Goal: Task Accomplishment & Management: Use online tool/utility

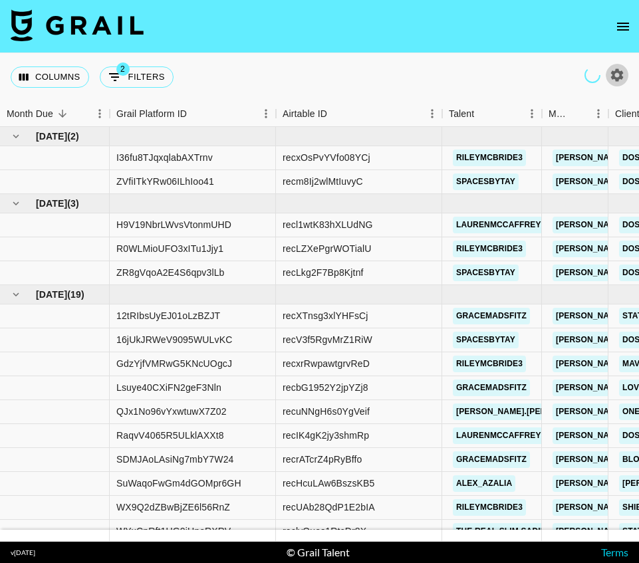
click at [617, 78] on icon "button" at bounding box center [617, 74] width 13 height 13
select select "[DATE]"
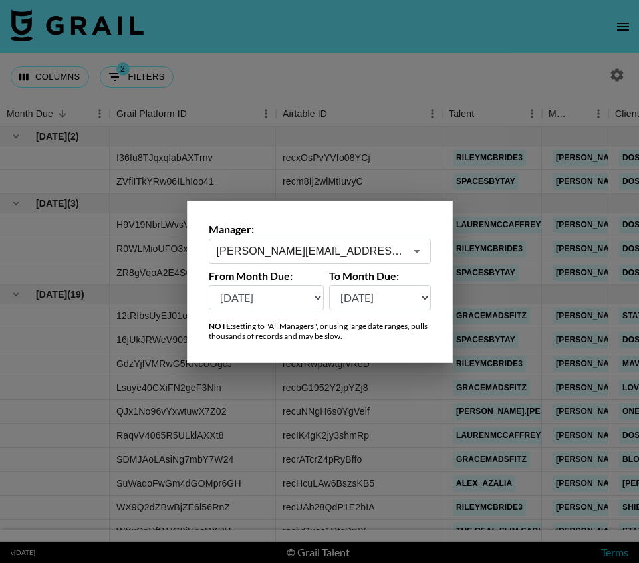
click at [339, 245] on input "[PERSON_NAME][EMAIL_ADDRESS][PERSON_NAME][DOMAIN_NAME]" at bounding box center [311, 250] width 188 height 15
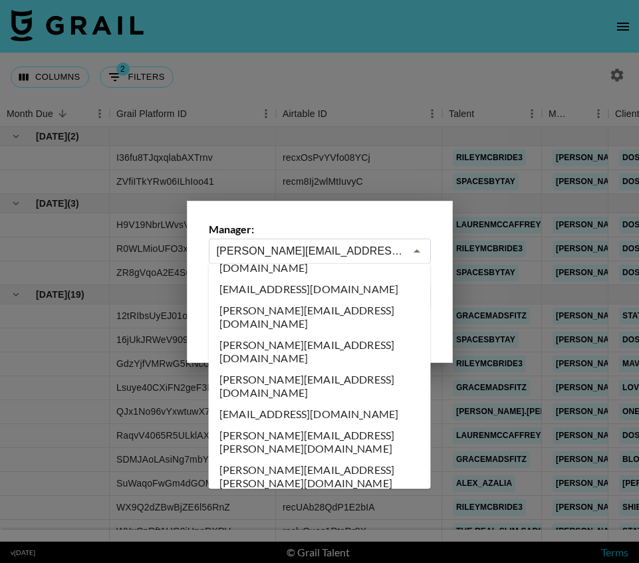
scroll to position [5234, 0]
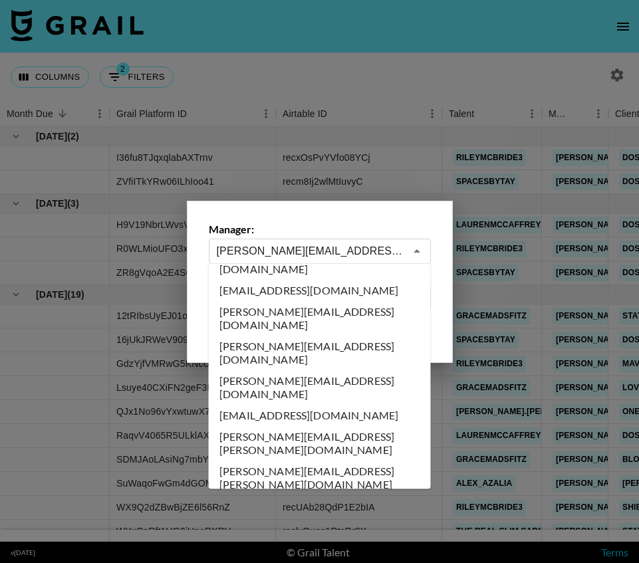
type input "[EMAIL_ADDRESS][DOMAIN_NAME]"
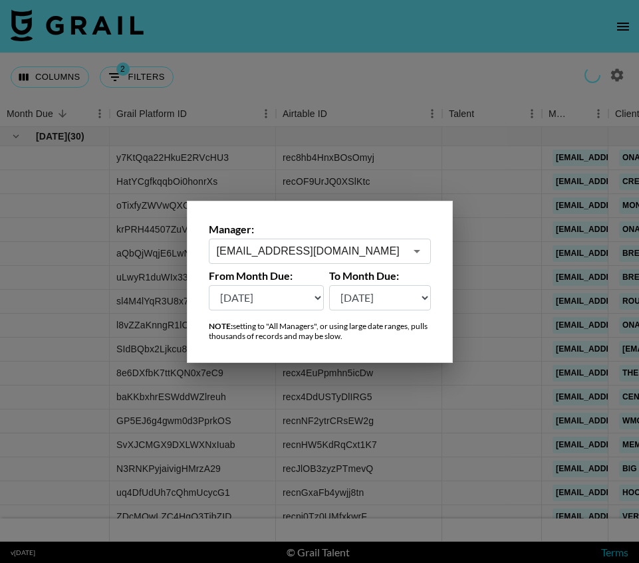
click at [327, 421] on div at bounding box center [319, 281] width 639 height 563
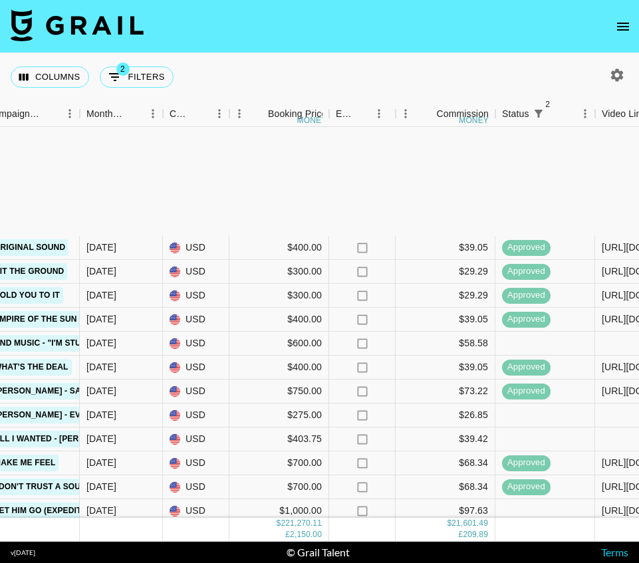
scroll to position [0, 828]
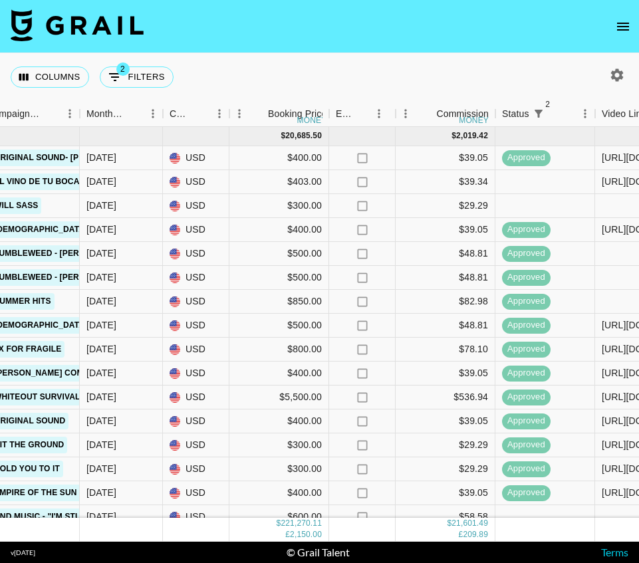
click at [620, 77] on icon "button" at bounding box center [617, 74] width 13 height 13
select select "[DATE]"
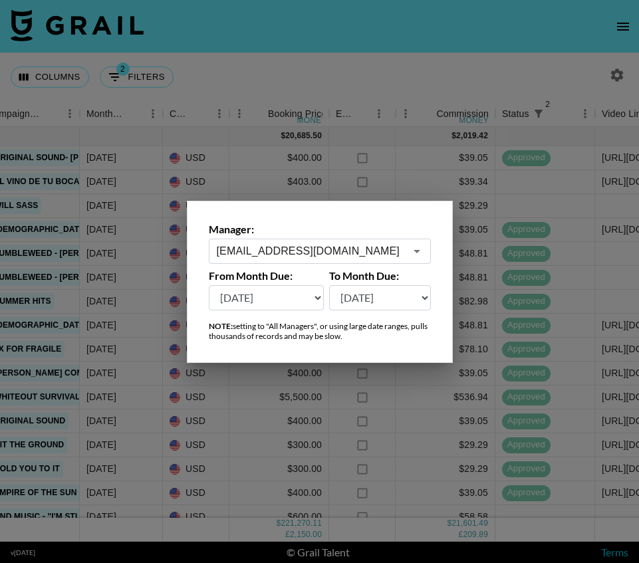
click at [393, 240] on div "[EMAIL_ADDRESS][DOMAIN_NAME] ​" at bounding box center [320, 251] width 222 height 25
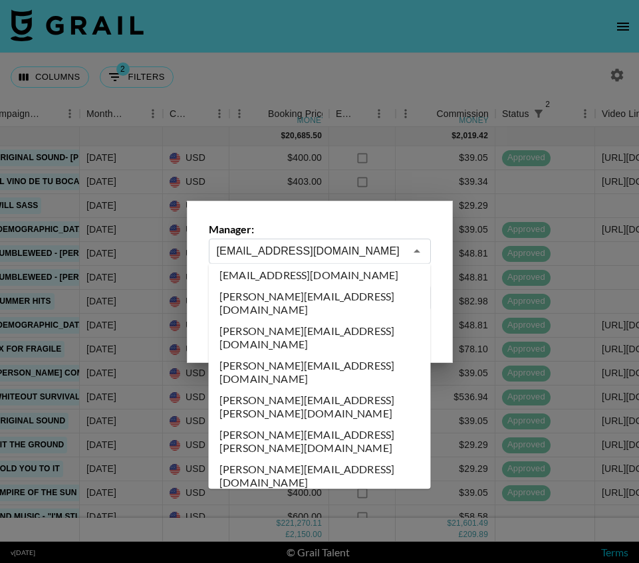
scroll to position [6017, 0]
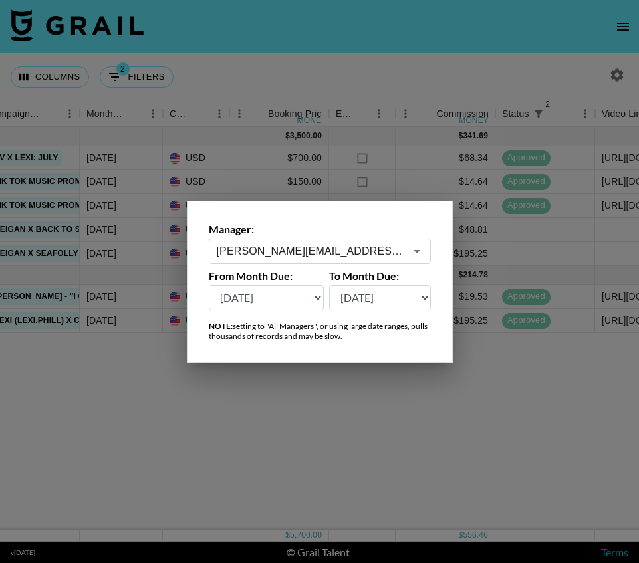
click at [350, 262] on div "[PERSON_NAME][EMAIL_ADDRESS][PERSON_NAME][DOMAIN_NAME] ​" at bounding box center [320, 251] width 222 height 25
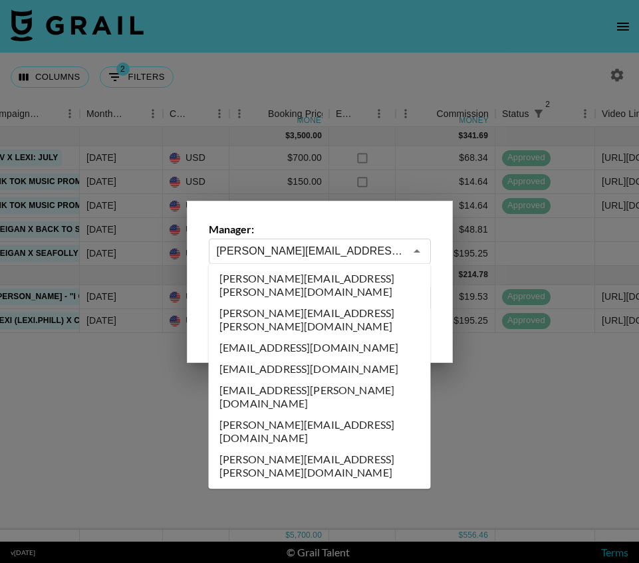
scroll to position [2382, 0]
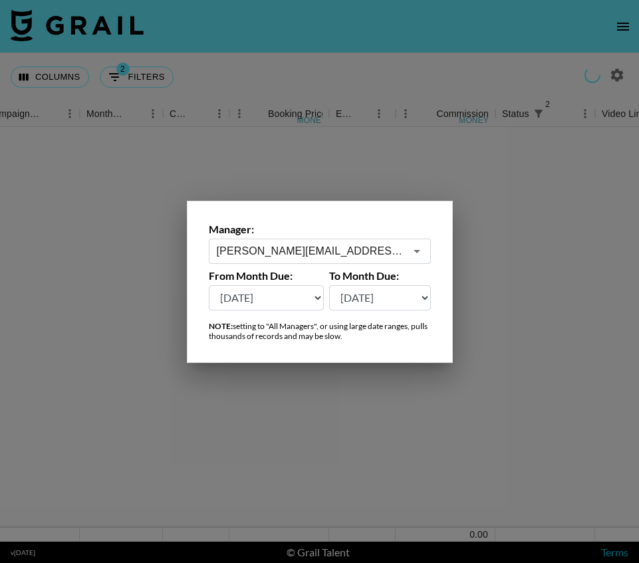
click at [338, 249] on input "[PERSON_NAME][EMAIL_ADDRESS][PERSON_NAME][DOMAIN_NAME]" at bounding box center [311, 250] width 188 height 15
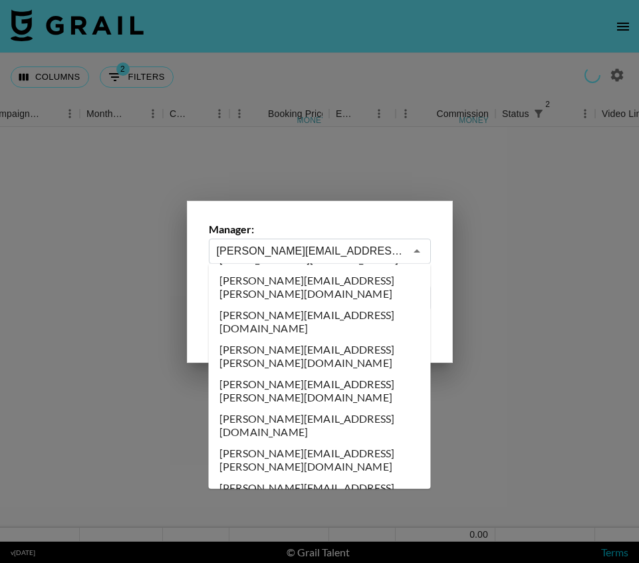
scroll to position [2239, 0]
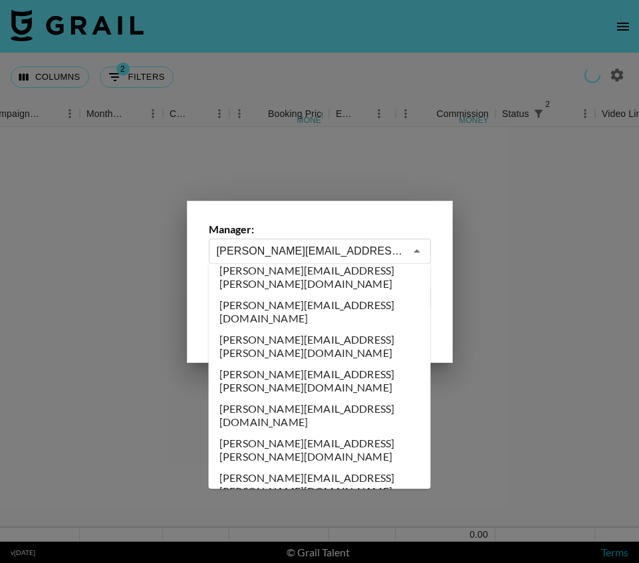
type input "[PERSON_NAME][EMAIL_ADDRESS][PERSON_NAME][DOMAIN_NAME]"
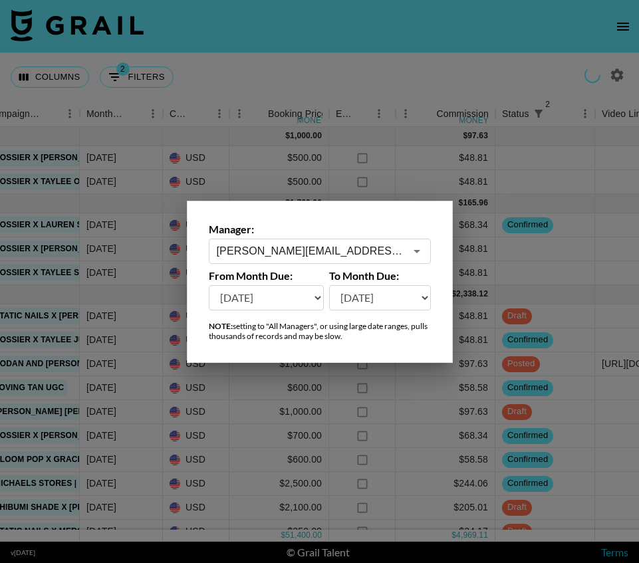
click at [325, 437] on div at bounding box center [319, 281] width 639 height 563
